Goal: Information Seeking & Learning: Learn about a topic

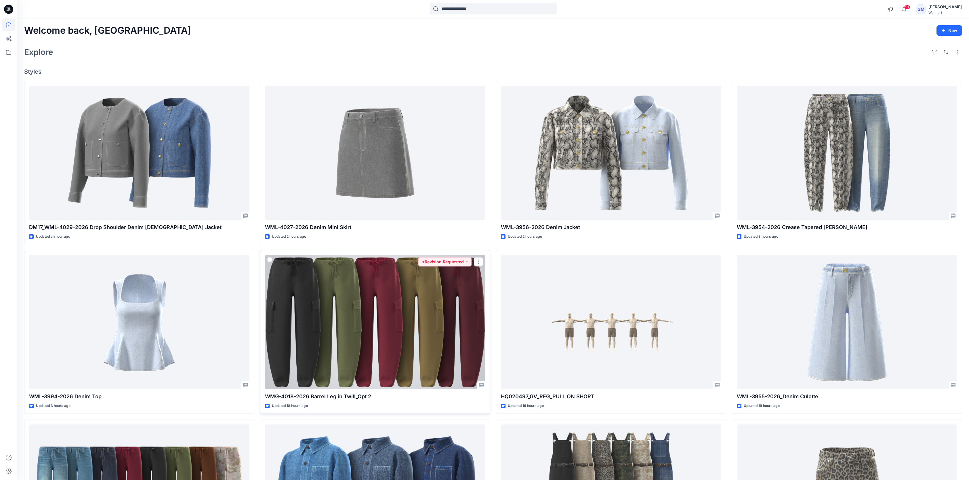
click at [313, 302] on div at bounding box center [375, 322] width 220 height 134
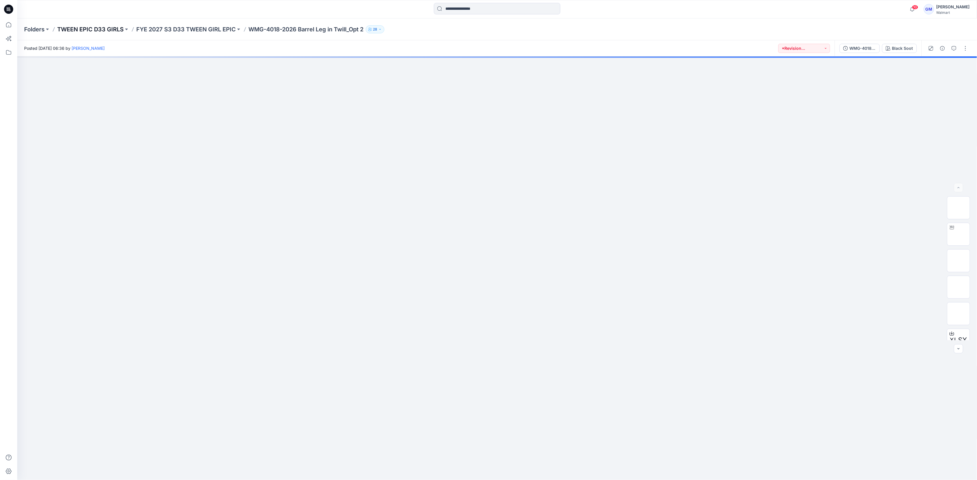
click at [59, 27] on p "TWEEN EPIC D33 GIRLS" at bounding box center [90, 29] width 66 height 8
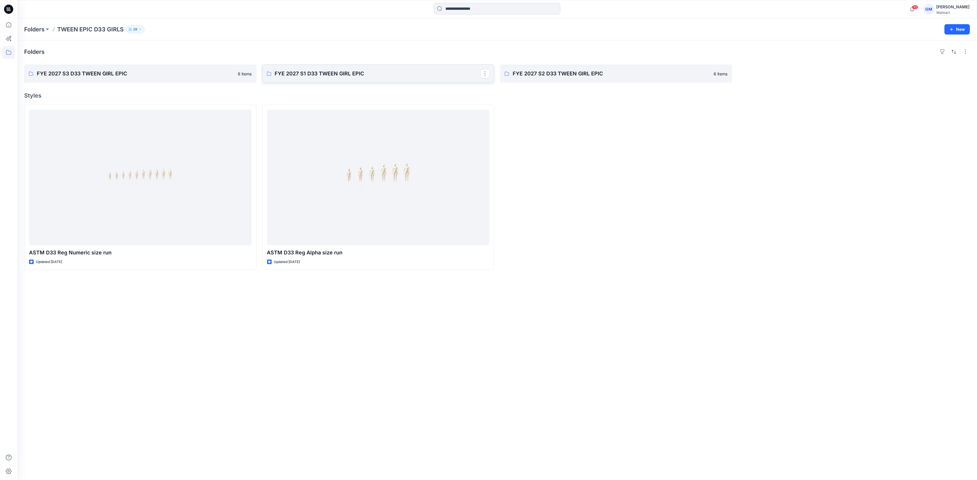
click at [344, 79] on link "FYE 2027 S1 D33 TWEEN GIRL EPIC" at bounding box center [378, 73] width 232 height 18
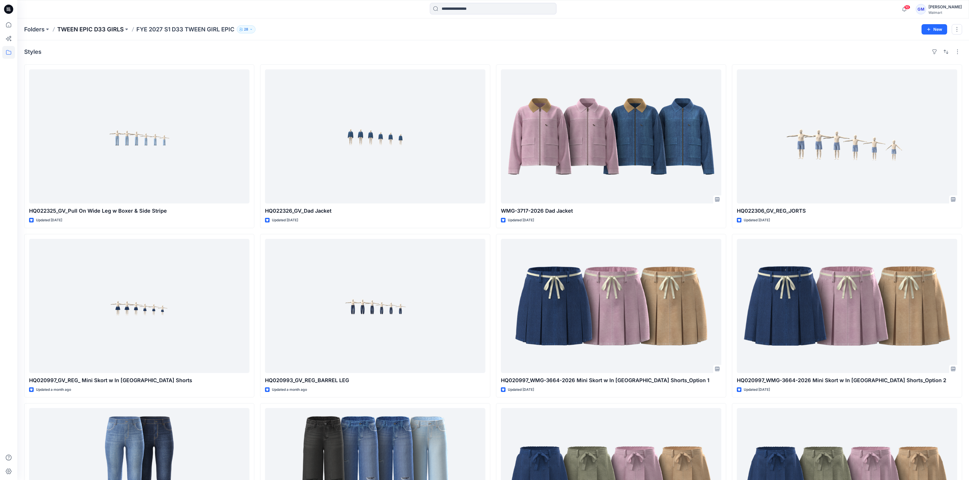
click at [100, 27] on p "TWEEN EPIC D33 GIRLS" at bounding box center [90, 29] width 66 height 8
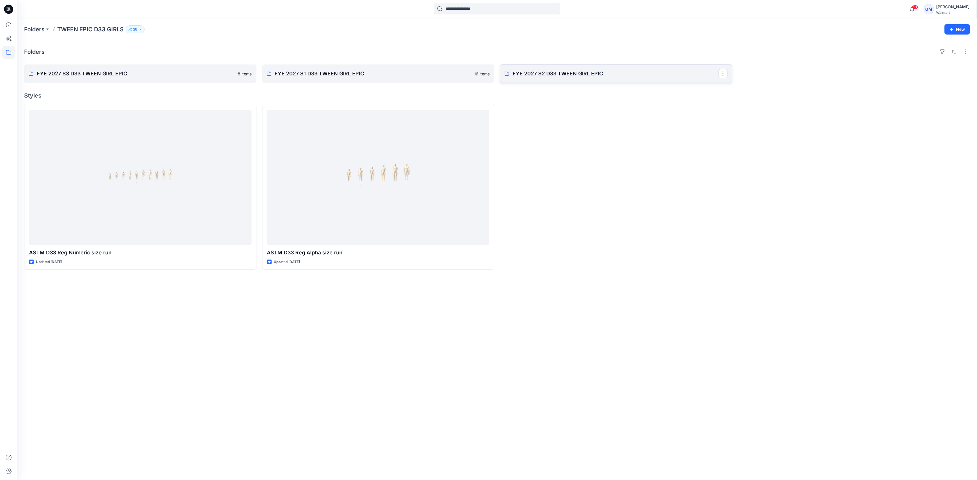
click at [576, 74] on p "FYE 2027 S2 D33 TWEEN GIRL EPIC" at bounding box center [616, 74] width 206 height 8
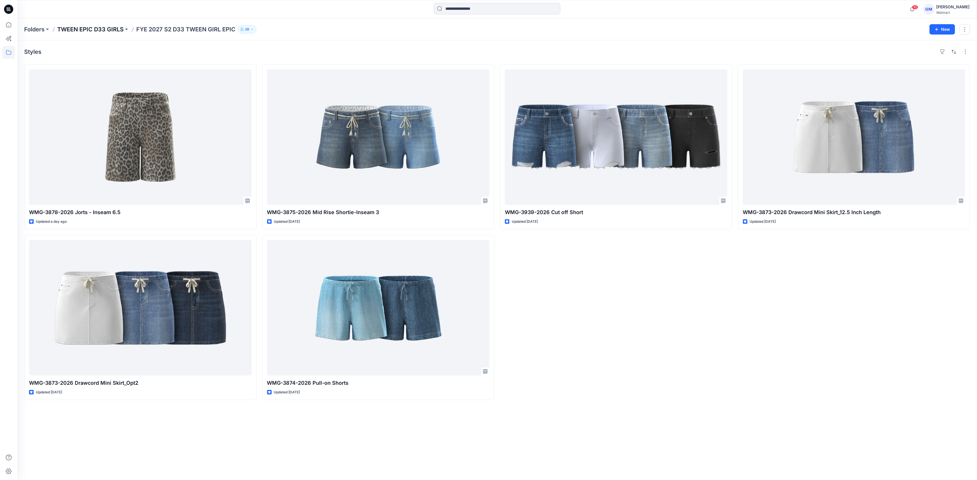
click at [104, 25] on p "TWEEN EPIC D33 GIRLS" at bounding box center [90, 29] width 66 height 8
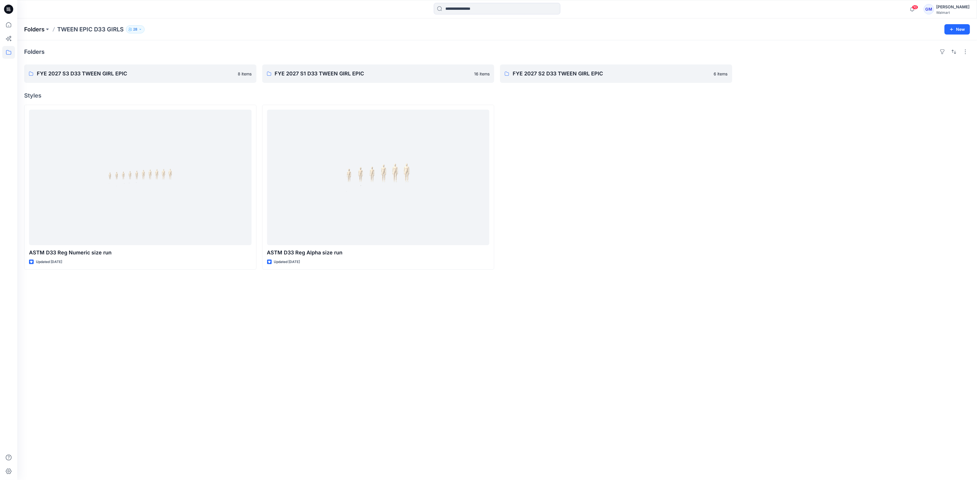
click at [41, 26] on p "Folders" at bounding box center [34, 29] width 20 height 8
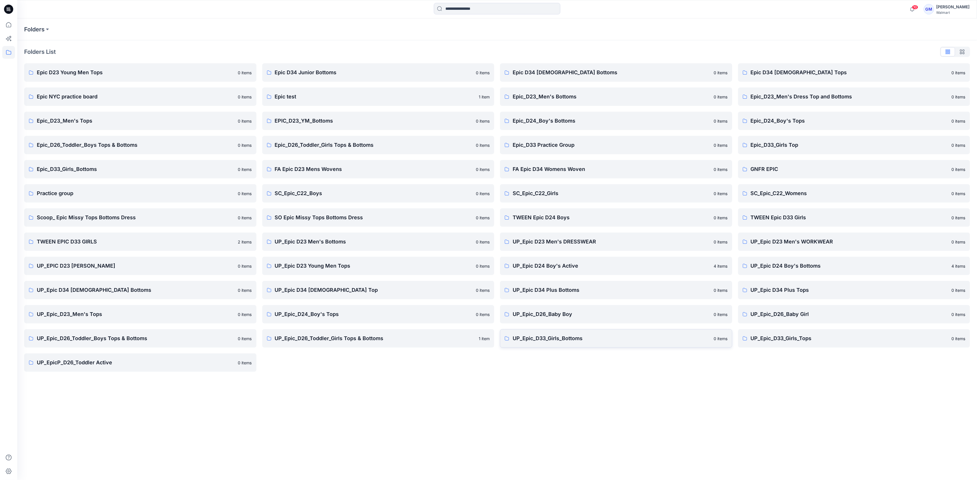
click at [580, 347] on link "UP_Epic_D33_Girls_Bottoms 0 items" at bounding box center [616, 338] width 232 height 18
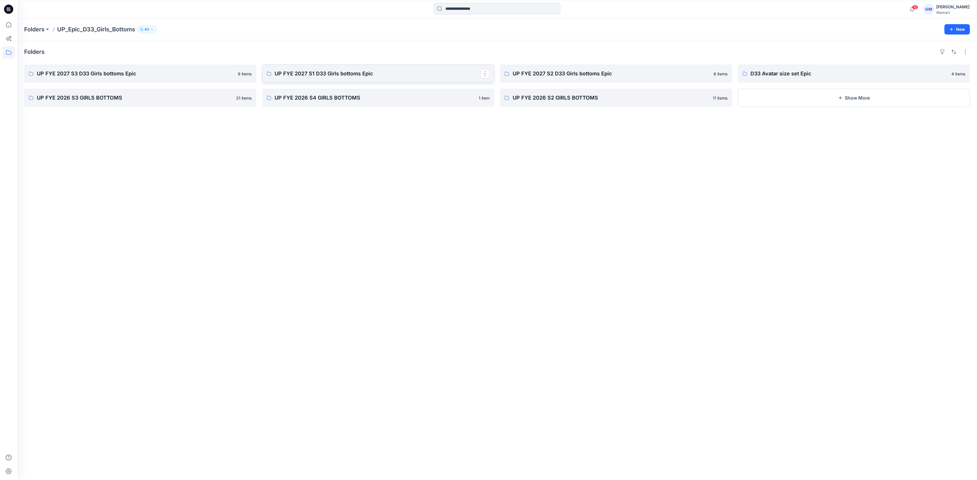
click at [326, 66] on link "UP FYE 2027 S1 D33 Girls bottoms Epic" at bounding box center [378, 73] width 232 height 18
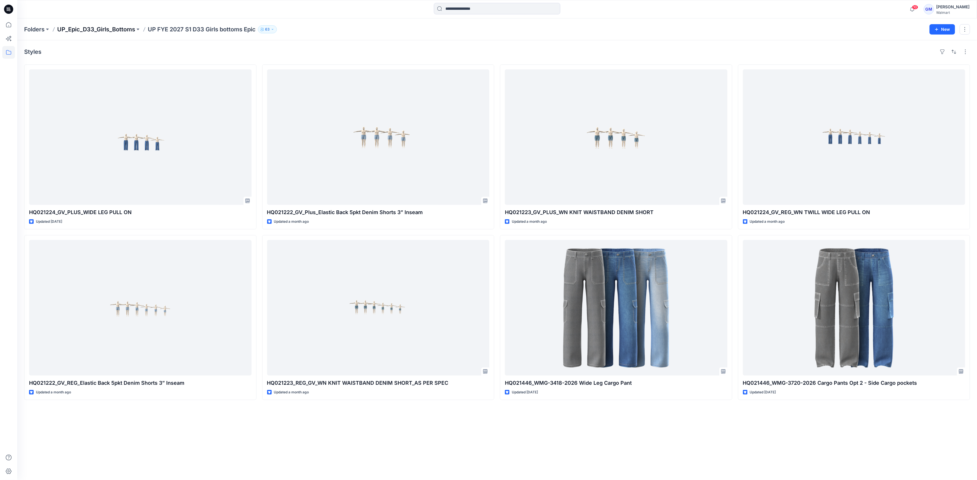
click at [116, 32] on p "UP_Epic_D33_Girls_Bottoms" at bounding box center [96, 29] width 78 height 8
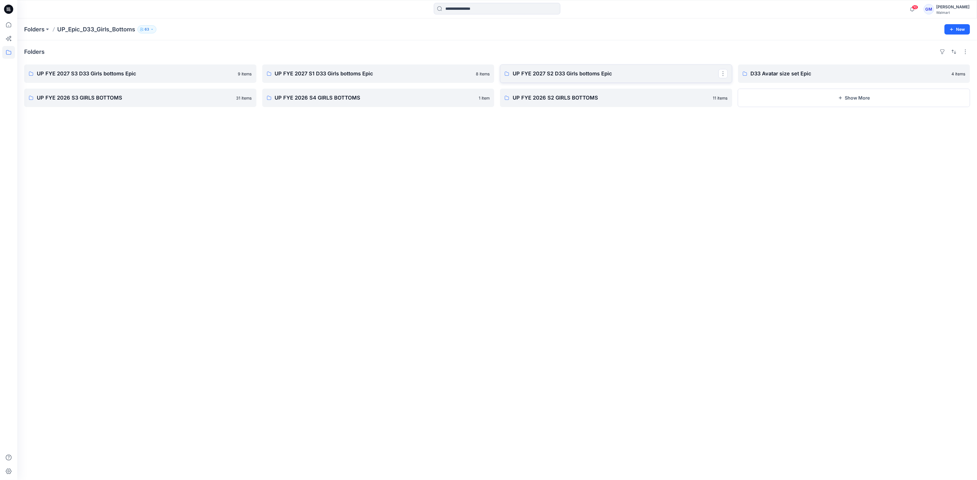
click at [520, 75] on p "UP FYE 2027 S2 D33 Girls bottoms Epic" at bounding box center [616, 74] width 206 height 8
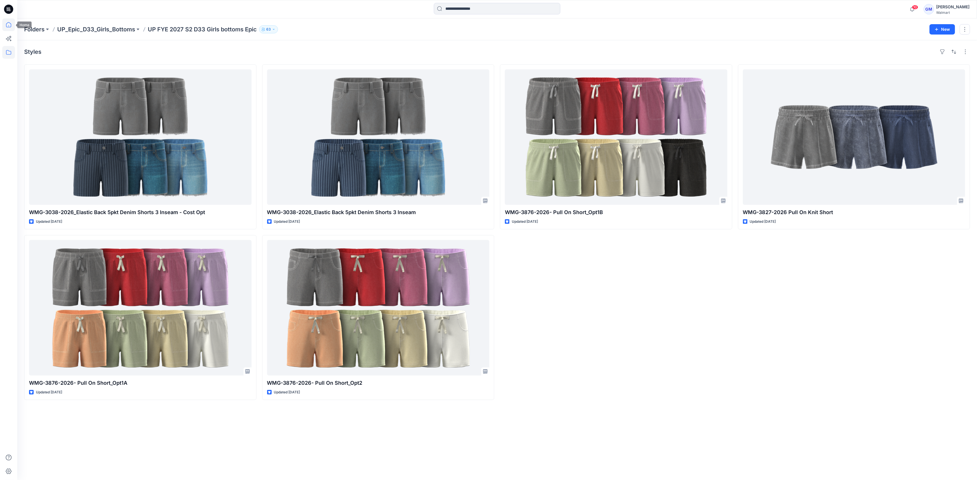
click at [12, 23] on icon at bounding box center [8, 24] width 13 height 13
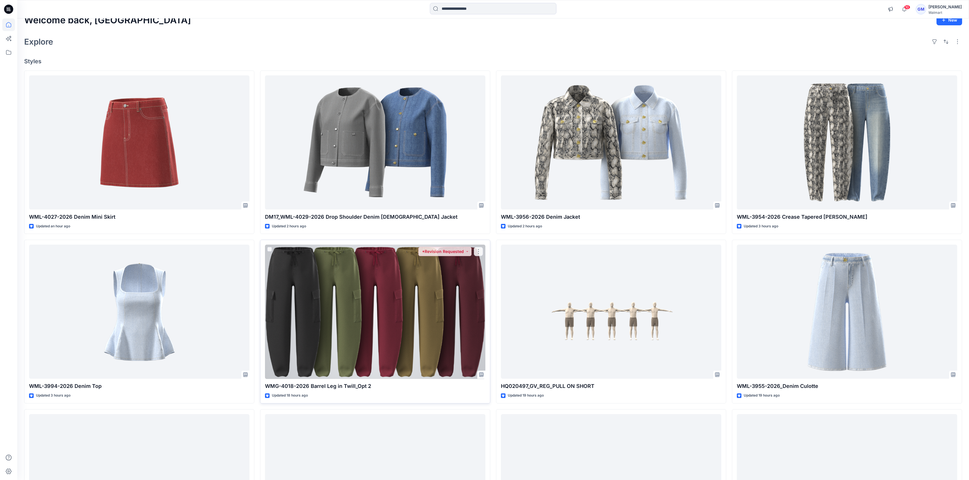
scroll to position [131, 0]
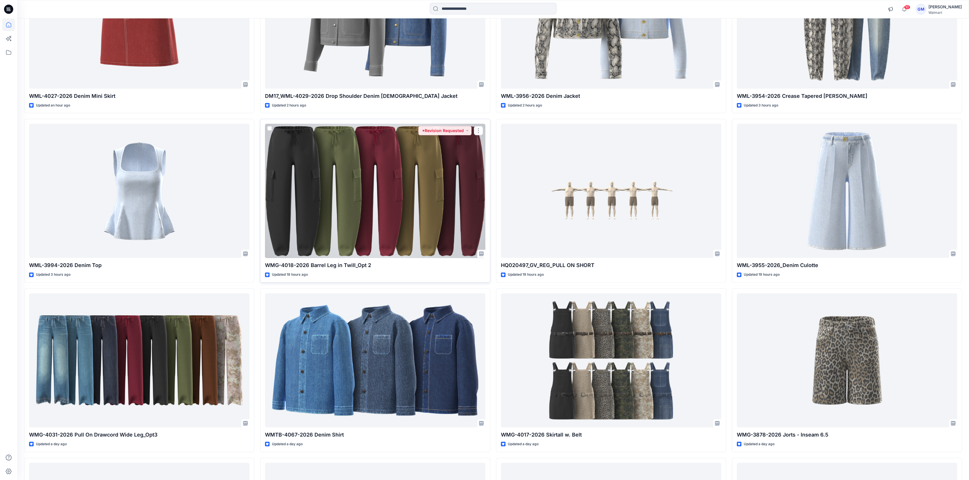
click at [289, 204] on div at bounding box center [375, 191] width 220 height 134
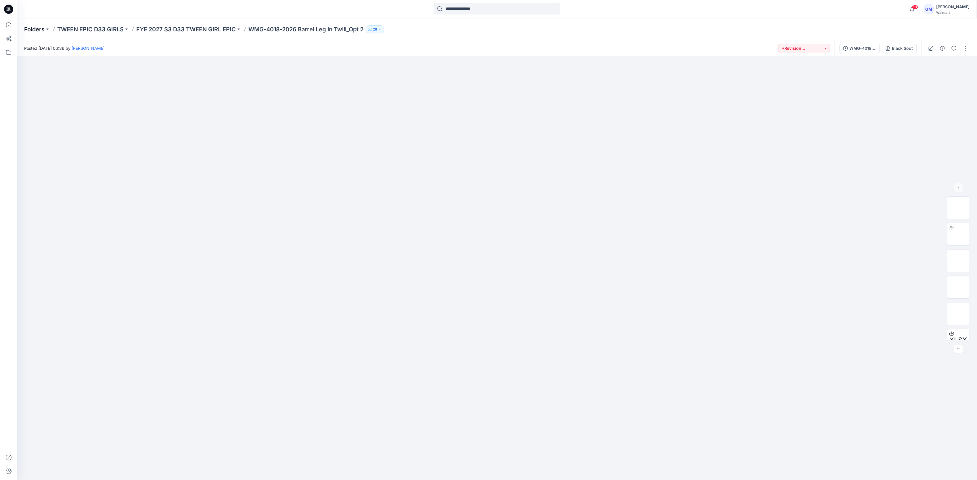
click at [34, 29] on p "Folders" at bounding box center [34, 29] width 20 height 8
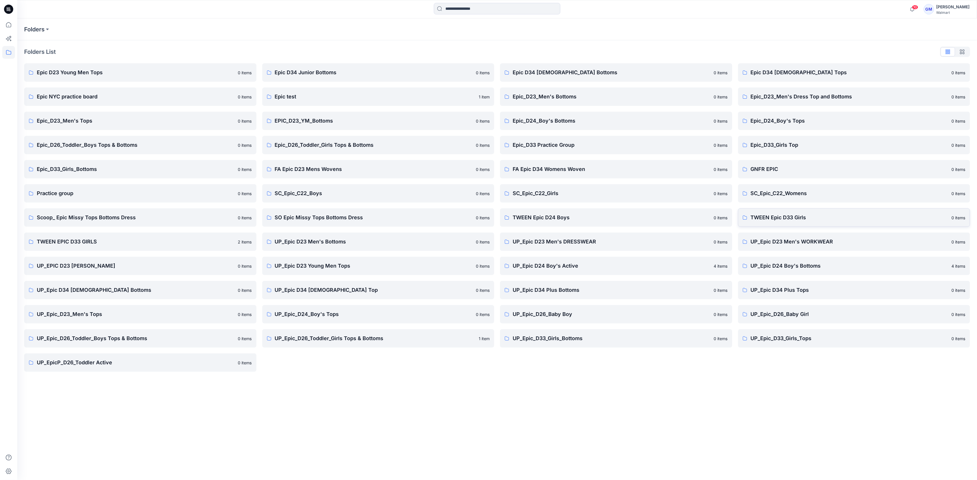
click at [799, 212] on link "TWEEN Epic D33 Girls 0 items" at bounding box center [854, 217] width 232 height 18
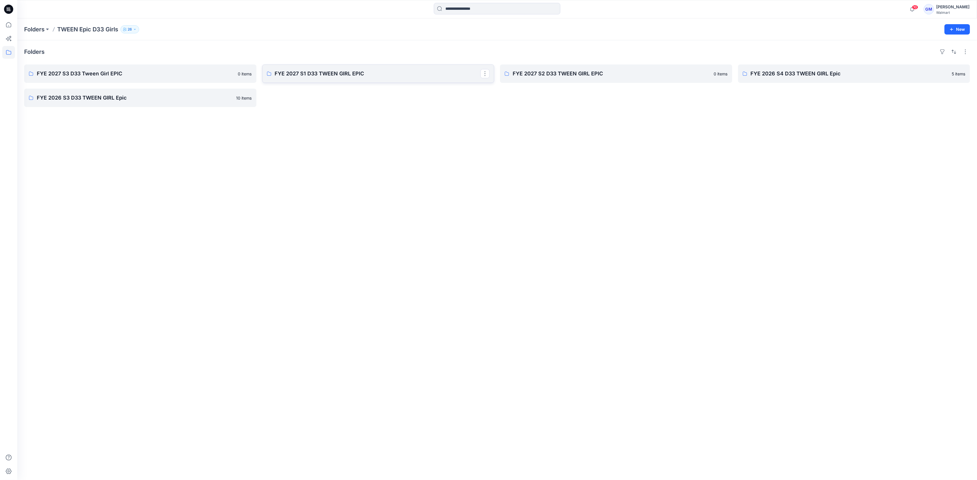
click at [366, 69] on link "FYE 2027 S1 D33 TWEEN GIRL EPIC" at bounding box center [378, 73] width 232 height 18
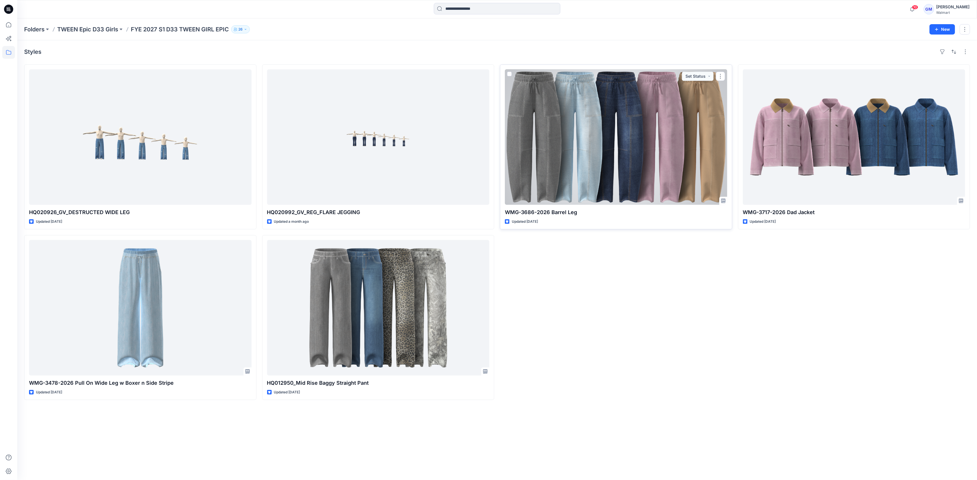
click at [620, 151] on div at bounding box center [616, 136] width 223 height 135
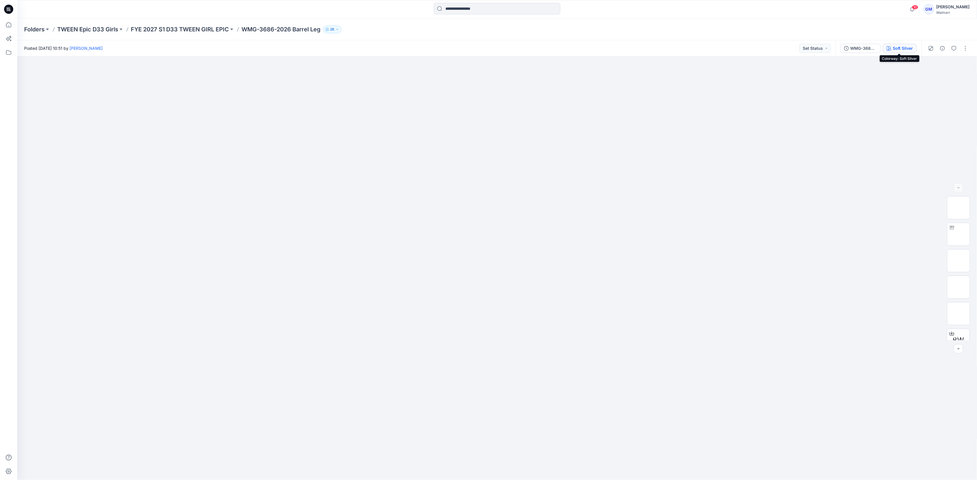
click at [900, 47] on div "Soft Silver" at bounding box center [903, 48] width 20 height 6
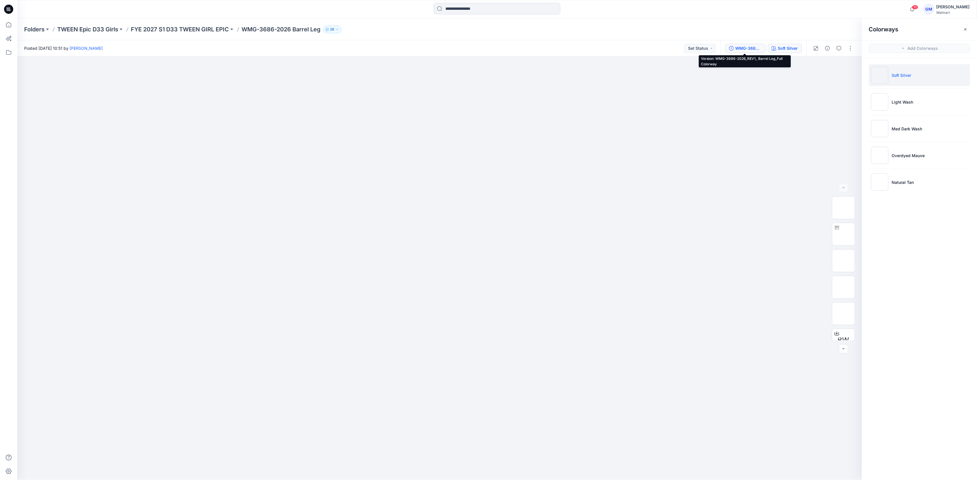
click at [745, 45] on div "WMG-3686-2026_REV1_ Barrel Leg_Full Colorway" at bounding box center [749, 48] width 26 height 6
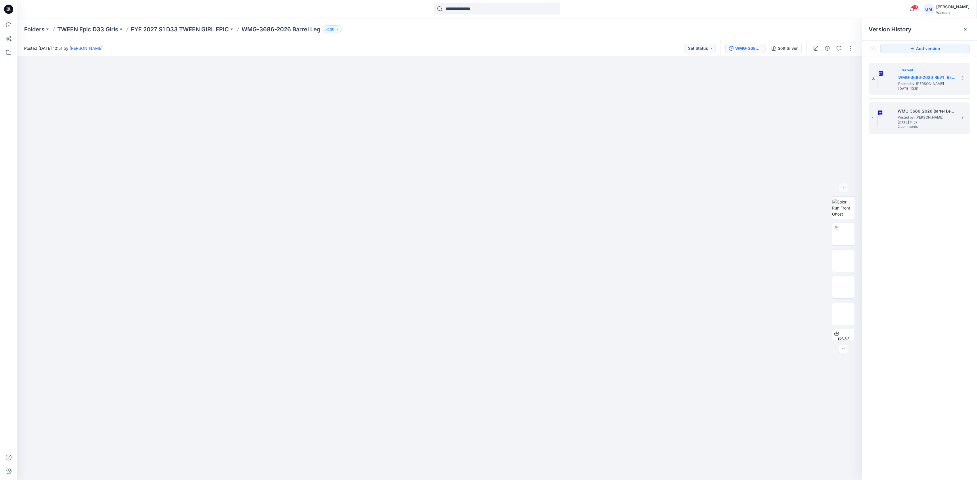
click at [925, 128] on span "2 comments" at bounding box center [918, 127] width 40 height 5
click at [932, 84] on span "Posted by: [PERSON_NAME]" at bounding box center [928, 84] width 58 height 6
click at [5, 24] on icon at bounding box center [8, 24] width 13 height 13
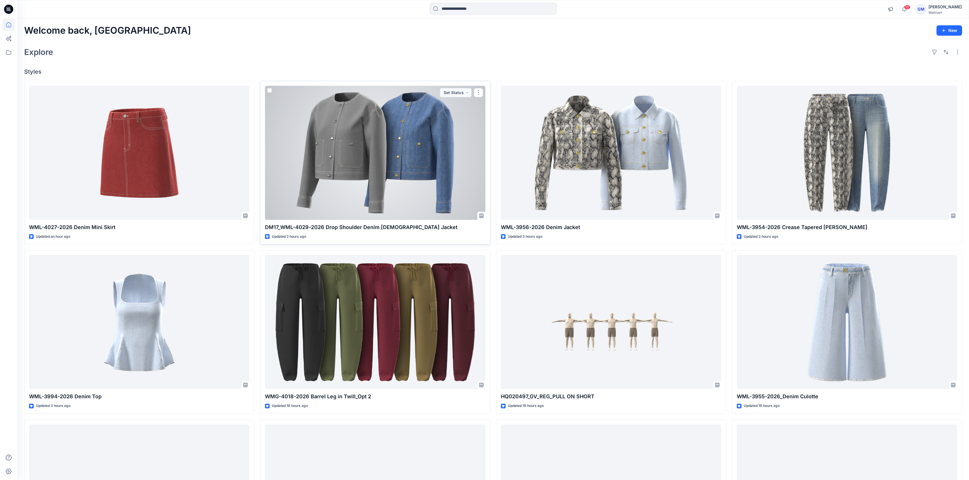
click at [2, 18] on link at bounding box center [8, 24] width 13 height 13
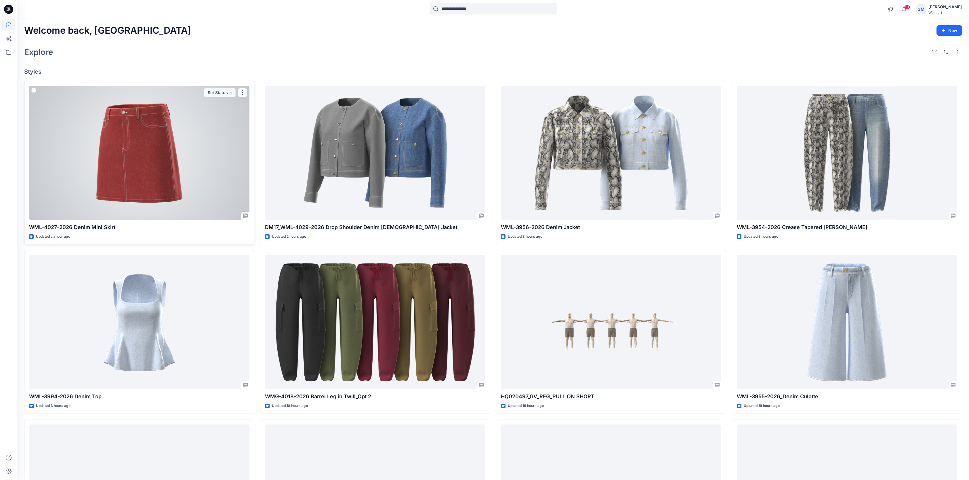
click at [166, 154] on div at bounding box center [139, 153] width 220 height 134
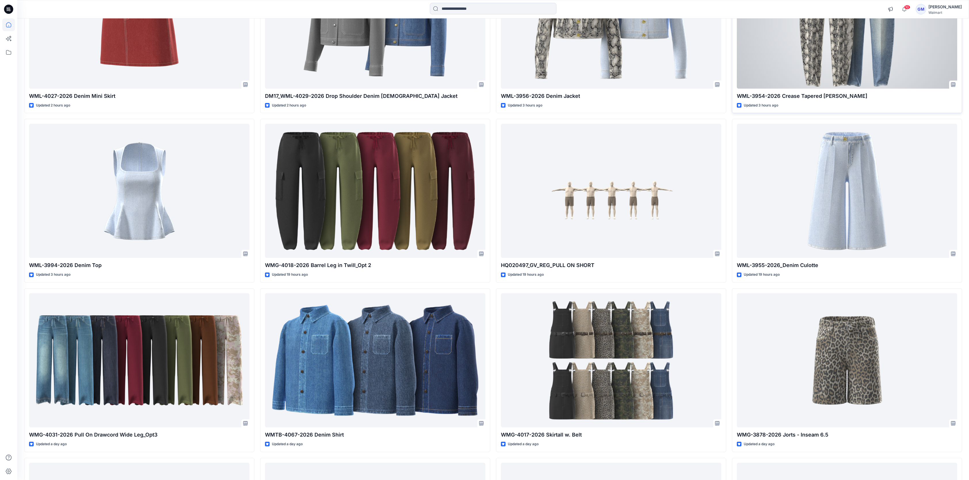
scroll to position [16, 0]
